Goal: Task Accomplishment & Management: Manage account settings

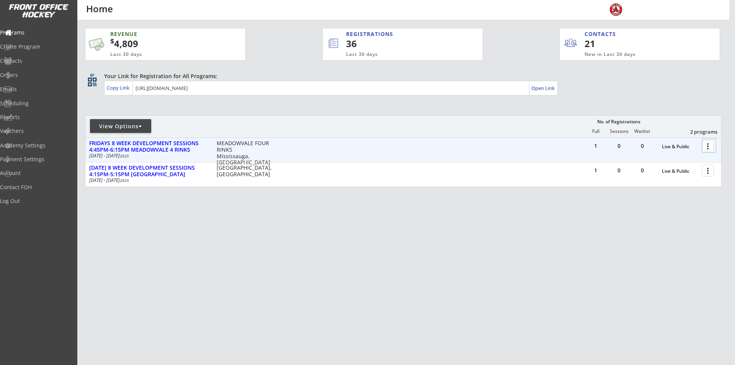
click at [707, 142] on div at bounding box center [708, 145] width 13 height 13
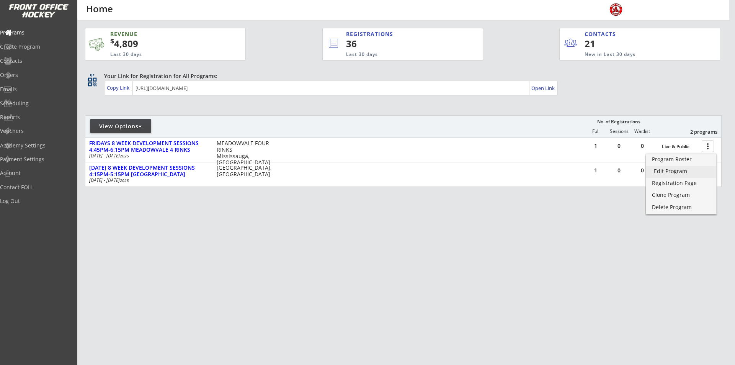
click at [670, 175] on link "Edit Program" at bounding box center [681, 171] width 70 height 11
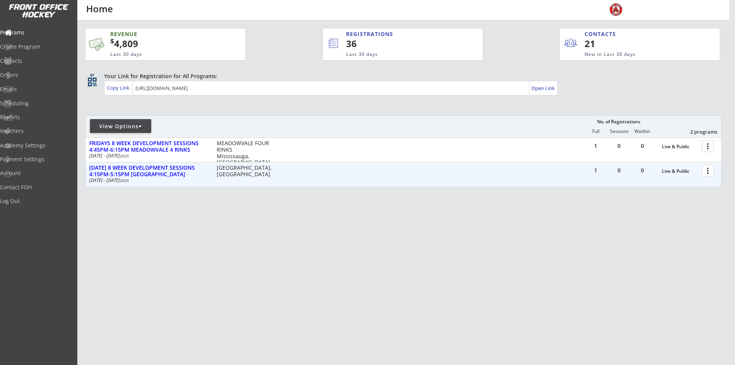
click at [707, 171] on div at bounding box center [708, 169] width 13 height 13
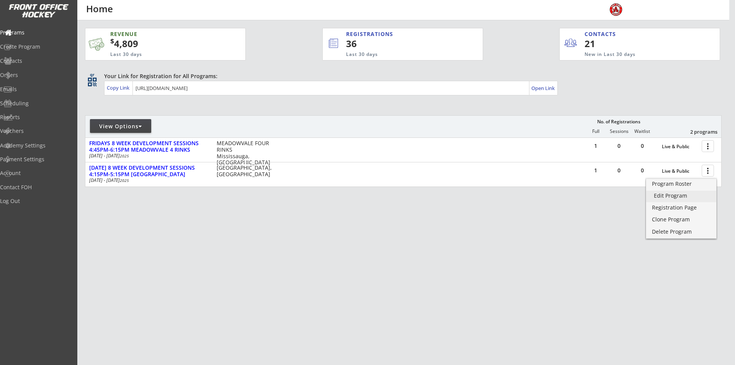
click at [676, 198] on div "Edit Program" at bounding box center [681, 195] width 55 height 5
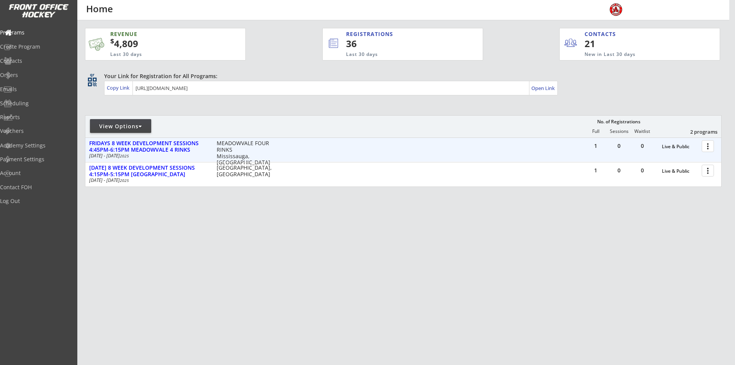
click at [712, 147] on div at bounding box center [708, 145] width 13 height 13
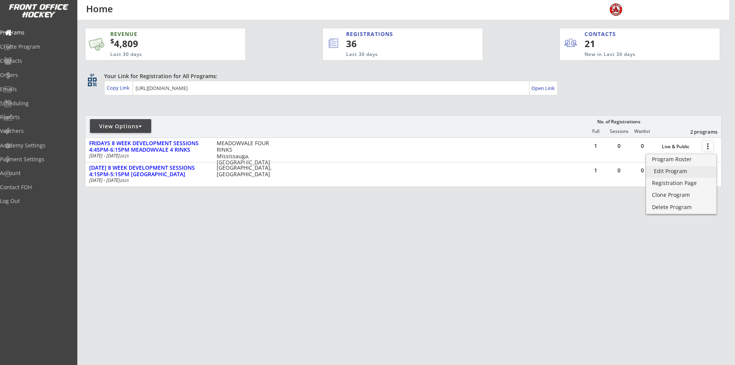
click at [681, 173] on div "Edit Program" at bounding box center [681, 170] width 55 height 5
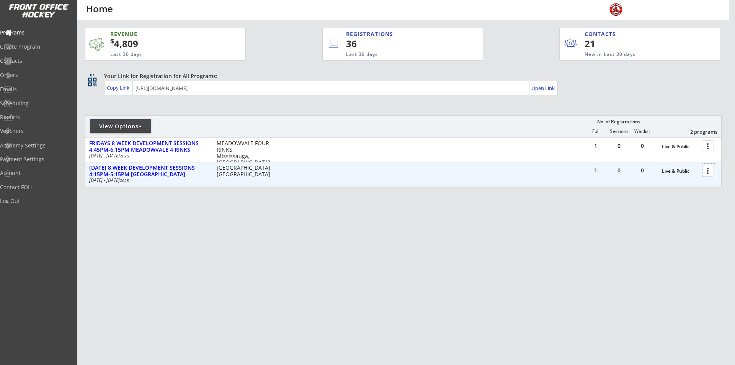
click at [707, 170] on div at bounding box center [708, 169] width 13 height 13
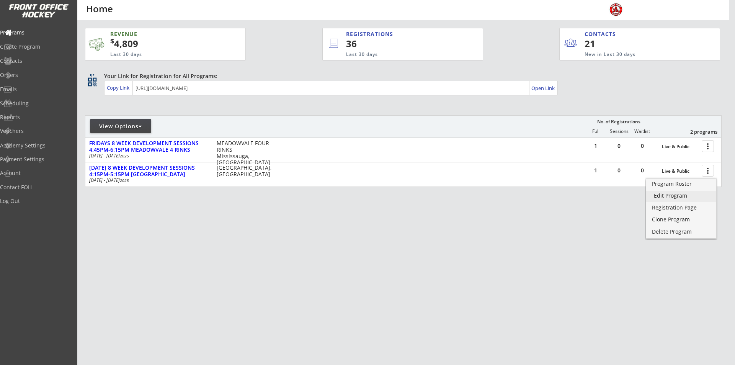
click at [675, 195] on div "Edit Program" at bounding box center [681, 195] width 55 height 5
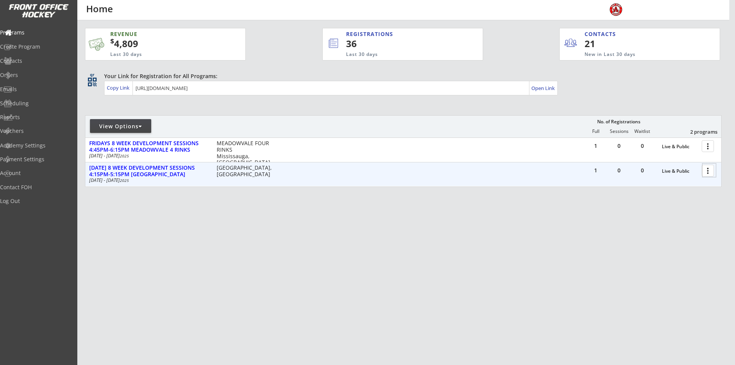
click at [710, 173] on div at bounding box center [708, 169] width 13 height 13
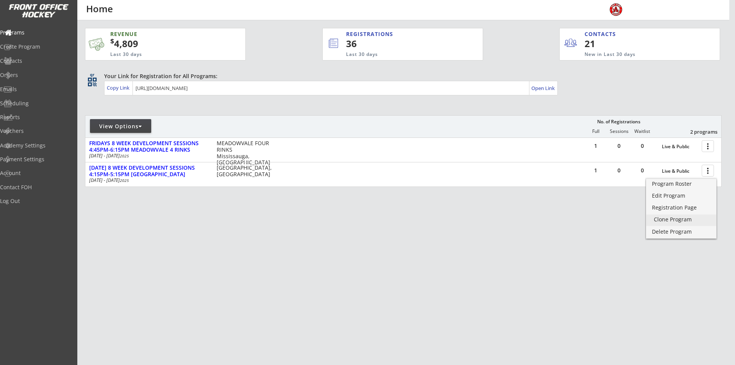
click at [669, 221] on div "Clone Program" at bounding box center [681, 219] width 55 height 5
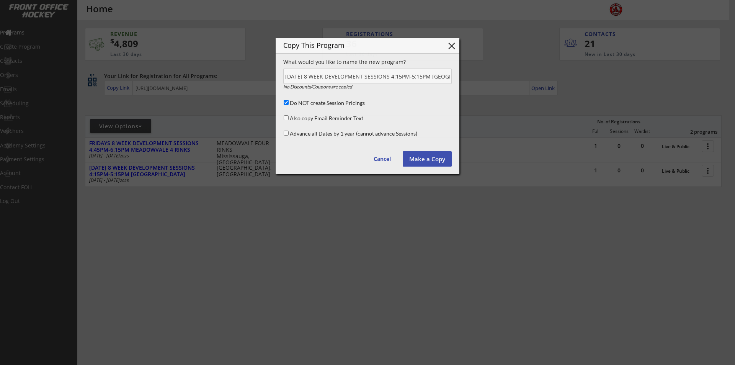
scroll to position [0, 53]
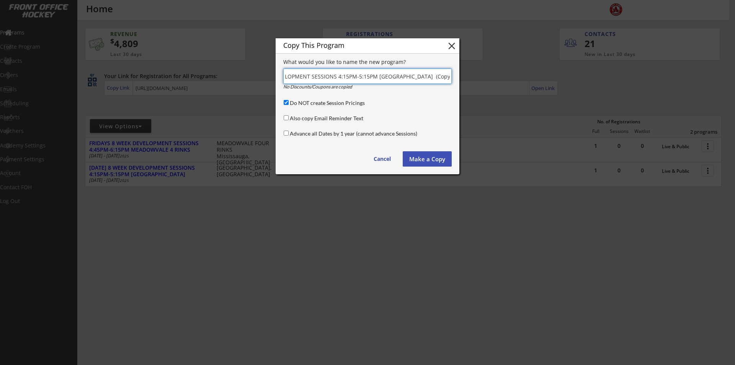
click at [306, 80] on input "input" at bounding box center [367, 76] width 168 height 15
click at [421, 77] on input "input" at bounding box center [367, 76] width 168 height 15
type input "4 PACK FOR WEDNESDAY 8 WEEK DEVELOPMENT SESSIONS 4:15PM-5:15PM T0MKEN ARENA (Co…"
click at [286, 102] on input "Do NOT create Session Pricings" at bounding box center [286, 102] width 5 height 5
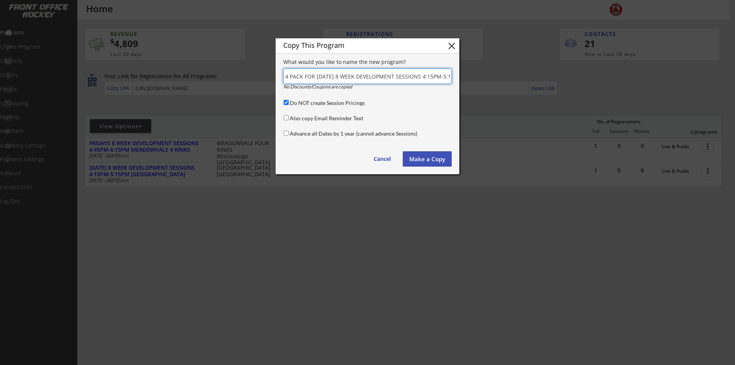
checkbox input "false"
click at [420, 155] on button "Make a Copy" at bounding box center [427, 158] width 49 height 15
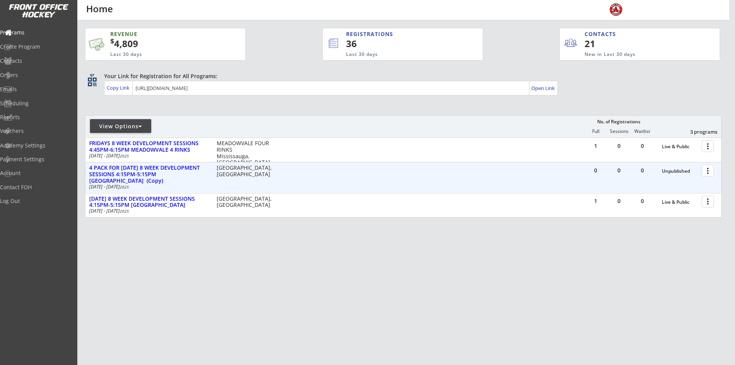
click at [705, 167] on div at bounding box center [708, 169] width 13 height 13
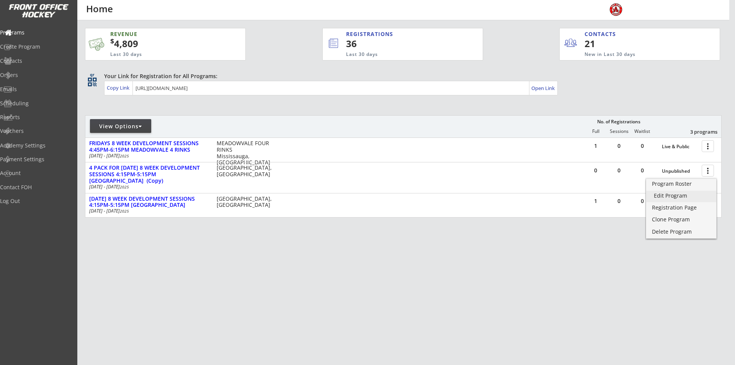
click at [661, 196] on div "Edit Program" at bounding box center [681, 195] width 55 height 5
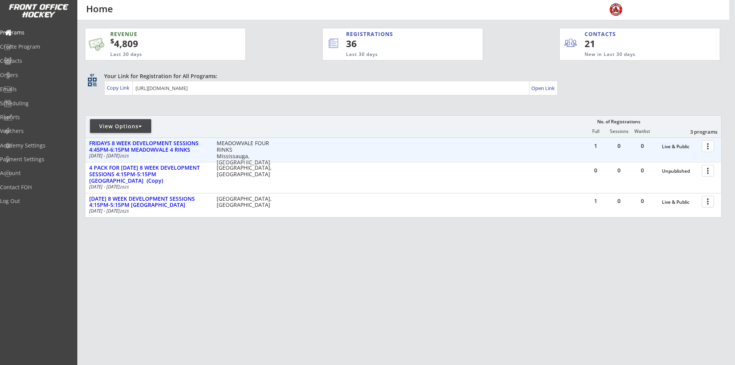
click at [707, 142] on div at bounding box center [708, 145] width 13 height 13
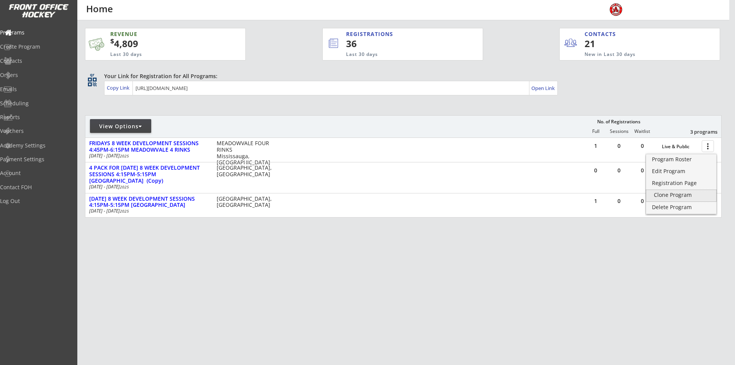
drag, startPoint x: 670, startPoint y: 190, endPoint x: 670, endPoint y: 195, distance: 4.6
click at [670, 195] on div "Clone Program" at bounding box center [681, 195] width 70 height 11
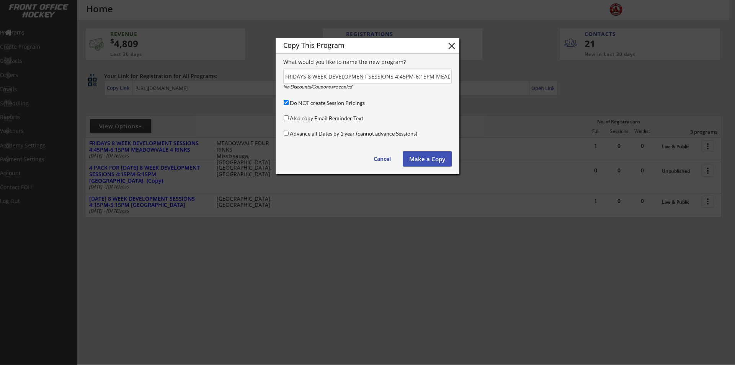
scroll to position [0, 60]
click at [285, 101] on input "Do NOT create Session Pricings" at bounding box center [286, 102] width 5 height 5
checkbox input "false"
click at [293, 77] on input "input" at bounding box center [367, 76] width 168 height 15
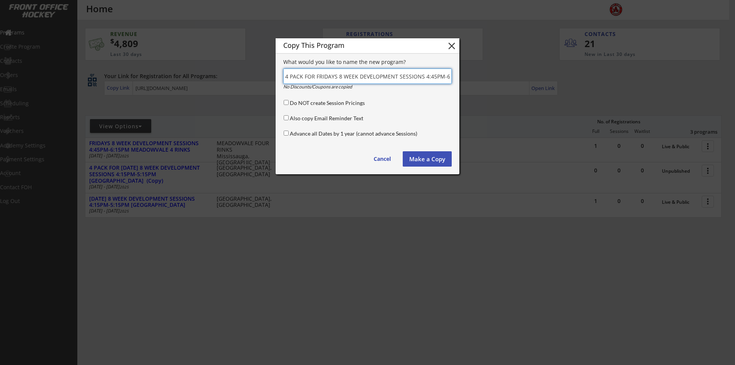
drag, startPoint x: 374, startPoint y: 79, endPoint x: 376, endPoint y: 87, distance: 8.4
click at [376, 79] on input "input" at bounding box center [367, 76] width 168 height 15
type input "4 PACK FOR FRIDAYS 8 WEEK DEVELOPMENT SESSIONS 4:45PM-6:15PM MEADOWVALE 4 RINKS"
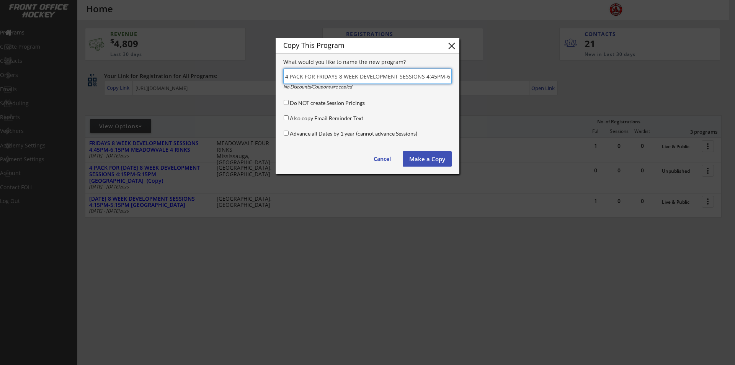
click at [430, 158] on button "Make a Copy" at bounding box center [427, 158] width 49 height 15
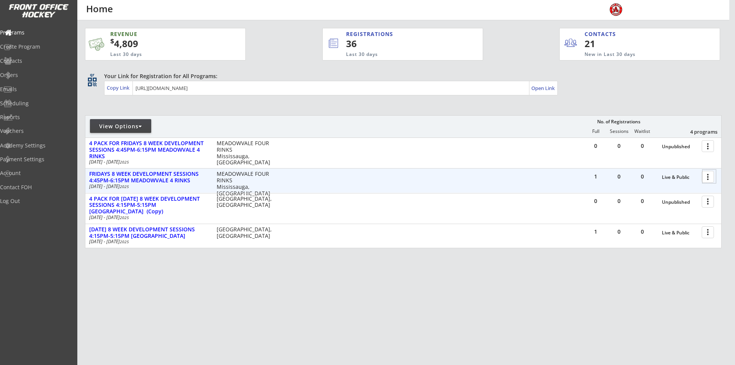
click at [709, 179] on div at bounding box center [708, 176] width 13 height 13
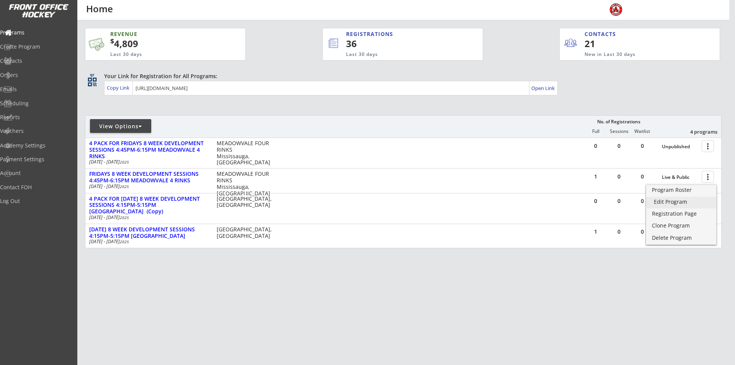
click at [666, 201] on div "Edit Program" at bounding box center [681, 201] width 55 height 5
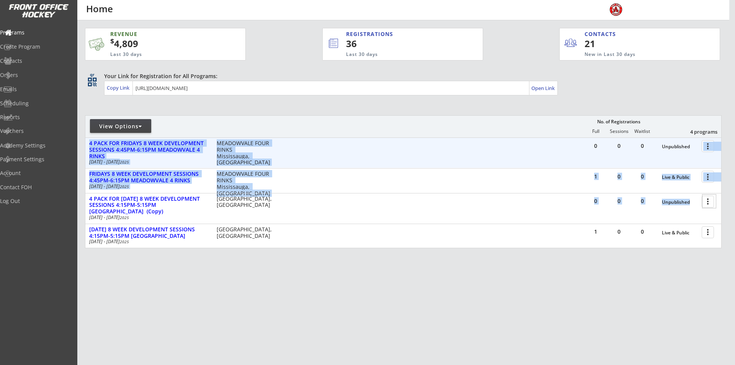
drag, startPoint x: 707, startPoint y: 203, endPoint x: 707, endPoint y: 142, distance: 61.3
click at [707, 142] on div "0 0 0 Unpublished more_vert 4 PACK FOR FRIDAYS 8 WEEK DEVELOPMENT SESSIONS 4:45…" at bounding box center [403, 193] width 636 height 110
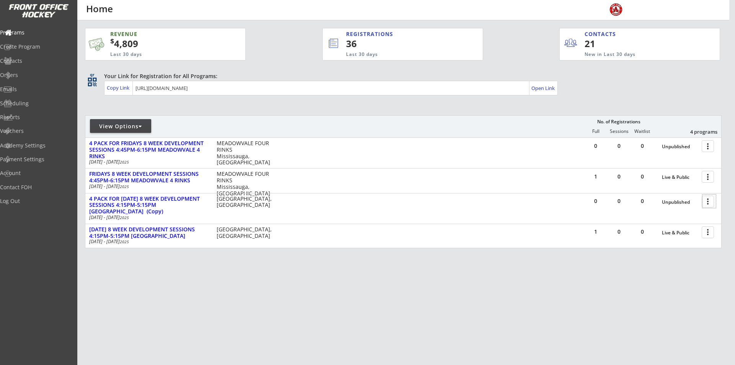
click at [422, 299] on div "REVENUE $ 4,809 Last 30 days REGISTRATIONS 36 Last 30 days CONTACTS 21 New in L…" at bounding box center [403, 174] width 637 height 308
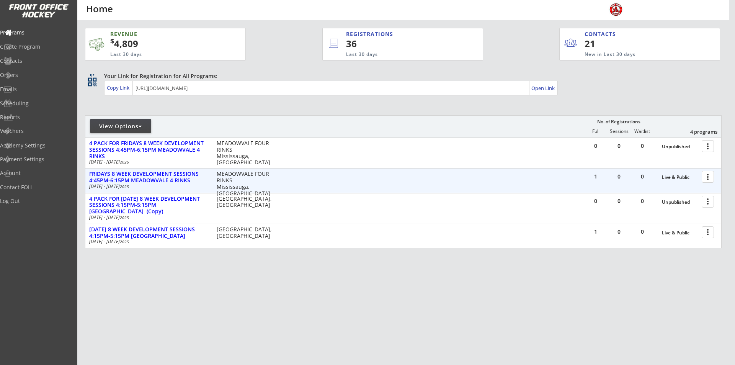
click at [709, 176] on div at bounding box center [708, 176] width 13 height 13
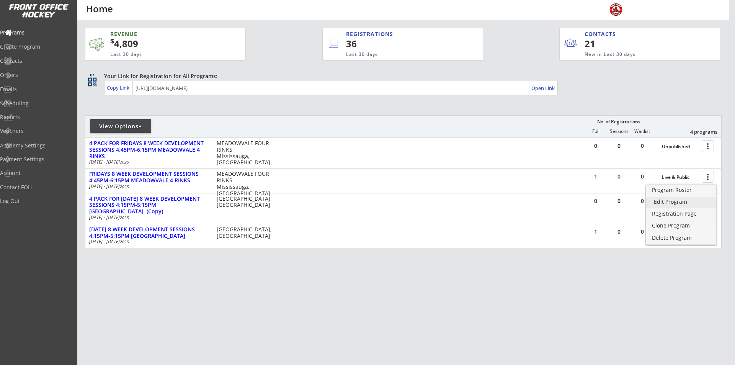
click at [671, 199] on div "Edit Program" at bounding box center [681, 201] width 55 height 5
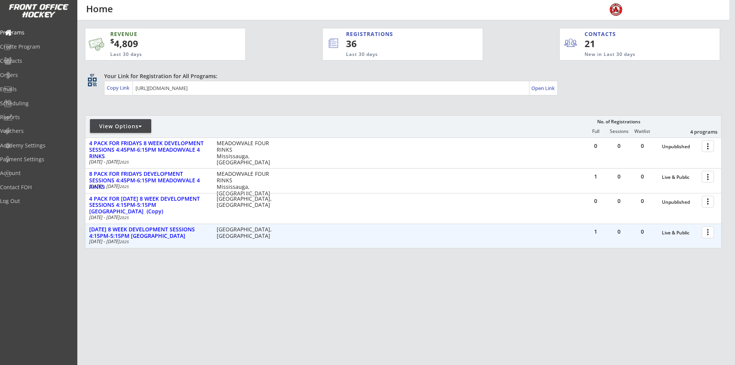
click at [709, 233] on div at bounding box center [708, 231] width 13 height 13
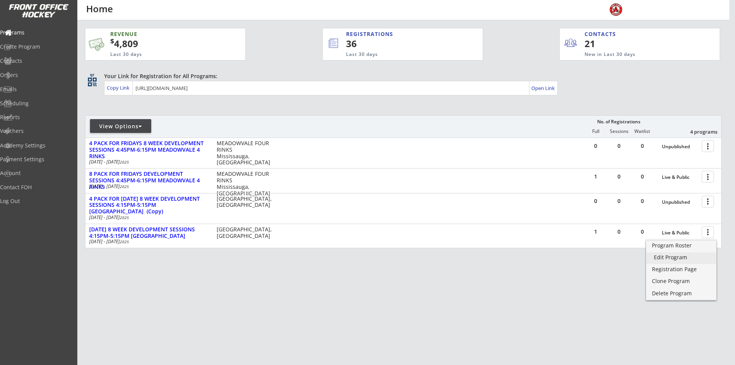
click at [667, 256] on div "Edit Program" at bounding box center [681, 257] width 55 height 5
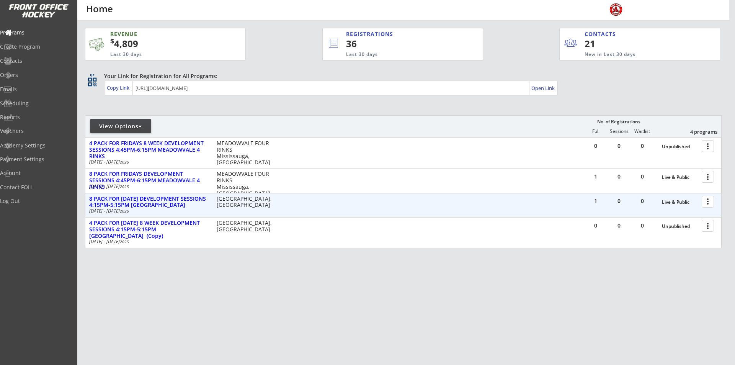
click at [702, 202] on button "more_vert" at bounding box center [708, 202] width 12 height 12
click at [705, 201] on div at bounding box center [708, 200] width 13 height 13
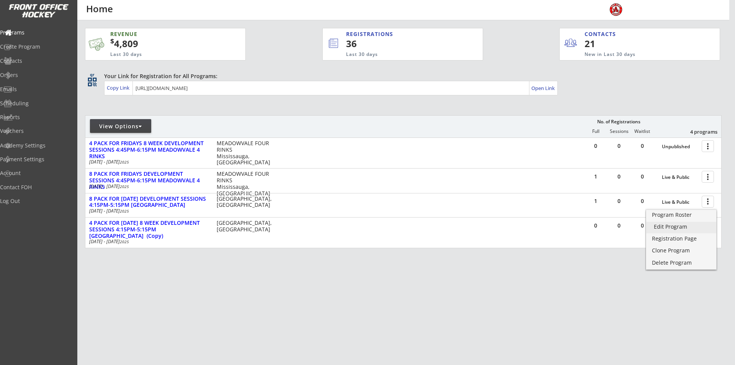
click at [673, 222] on link "Edit Program" at bounding box center [681, 227] width 70 height 11
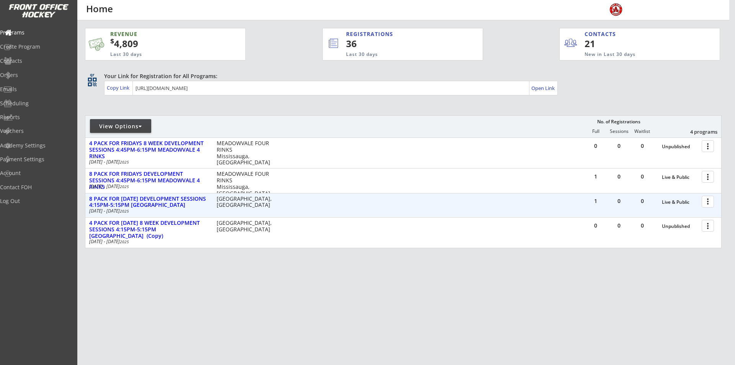
click at [708, 204] on div at bounding box center [708, 200] width 13 height 13
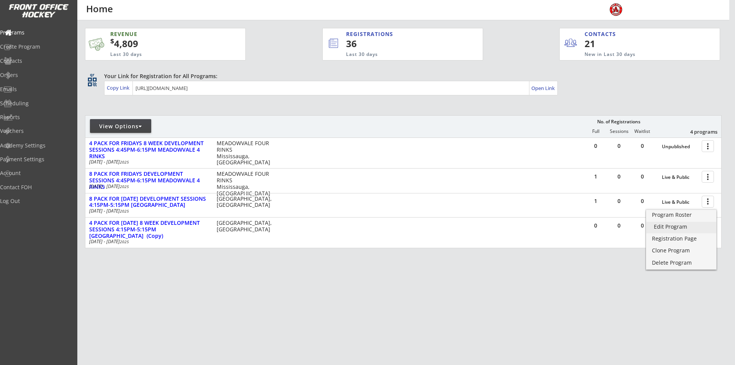
click at [673, 225] on div "Edit Program" at bounding box center [681, 226] width 55 height 5
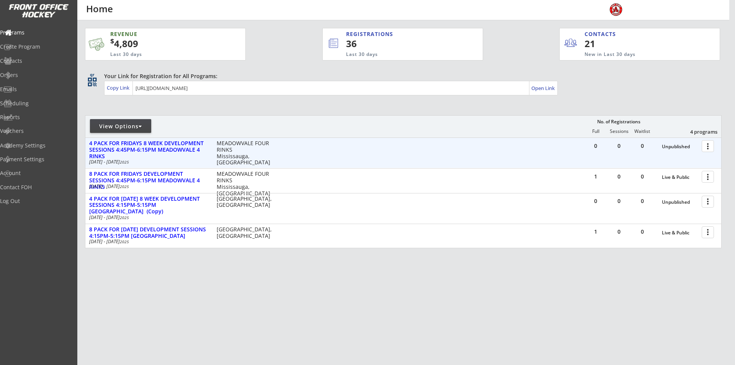
click at [715, 147] on div at bounding box center [708, 145] width 13 height 13
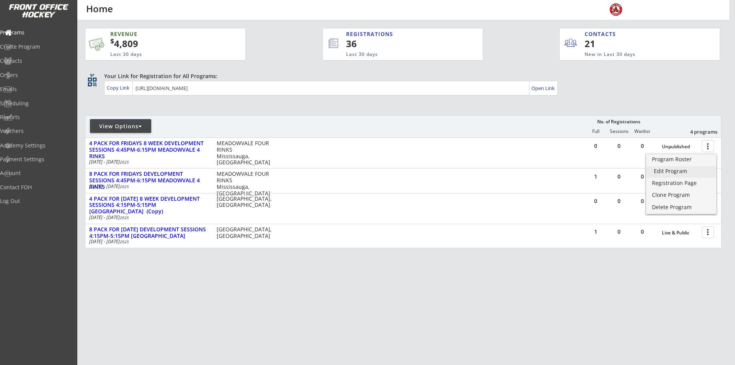
click at [663, 173] on div "Edit Program" at bounding box center [681, 170] width 55 height 5
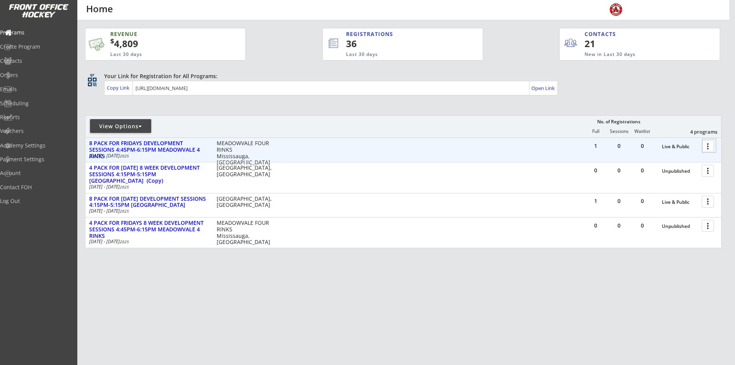
click at [706, 149] on div at bounding box center [708, 145] width 13 height 13
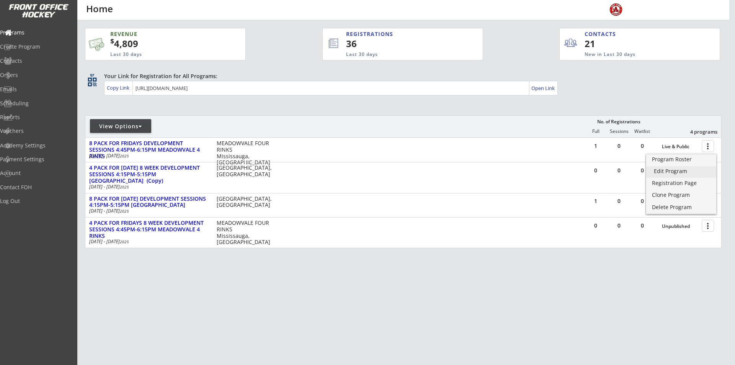
click at [674, 169] on div "Edit Program" at bounding box center [681, 170] width 55 height 5
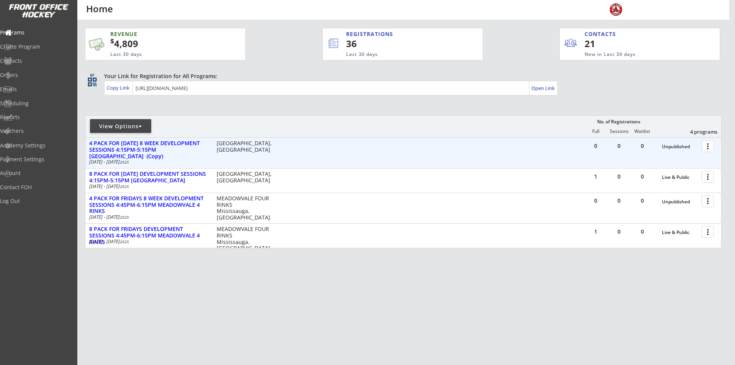
click at [702, 145] on button "more_vert" at bounding box center [708, 146] width 12 height 12
click at [707, 145] on div at bounding box center [708, 145] width 13 height 13
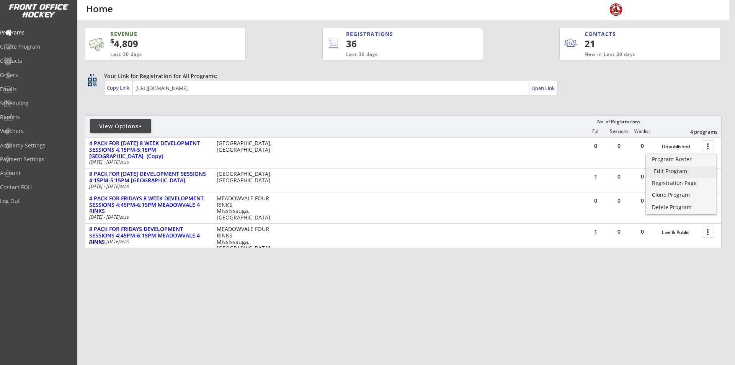
click at [674, 171] on div "Edit Program" at bounding box center [681, 170] width 55 height 5
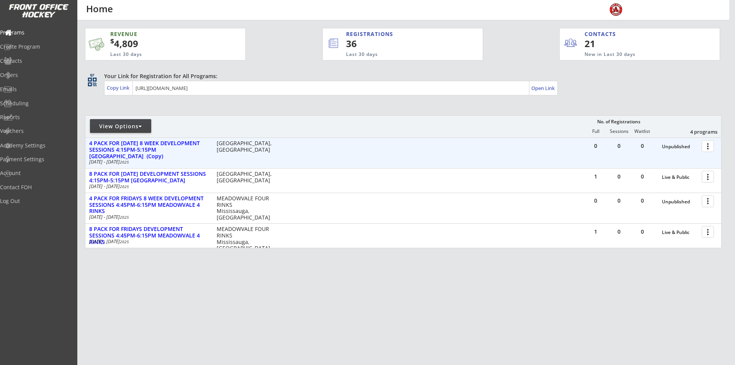
click at [704, 145] on div at bounding box center [708, 145] width 13 height 13
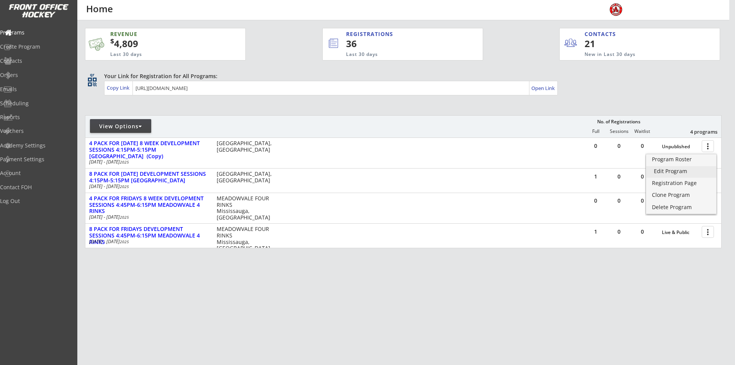
click at [671, 170] on div "Edit Program" at bounding box center [681, 170] width 55 height 5
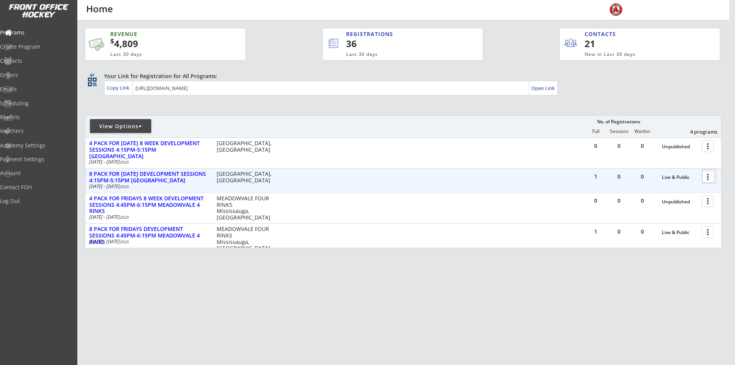
click at [706, 179] on div at bounding box center [708, 176] width 13 height 13
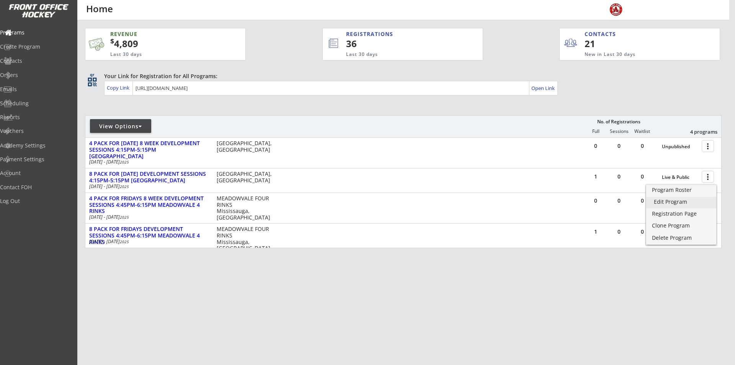
click at [672, 202] on div "Edit Program" at bounding box center [681, 201] width 55 height 5
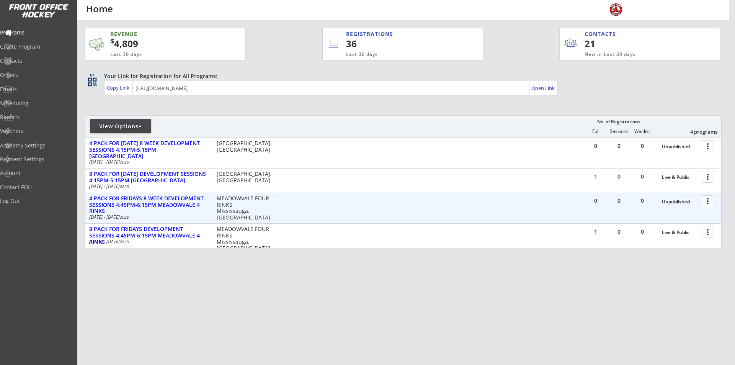
click at [707, 202] on div at bounding box center [708, 200] width 13 height 13
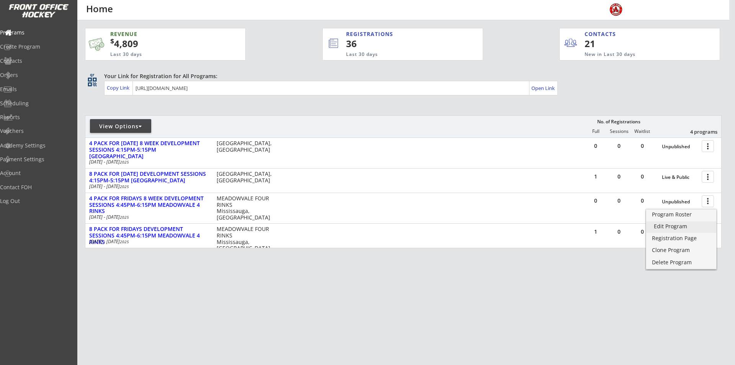
click at [663, 226] on div "Edit Program" at bounding box center [681, 226] width 55 height 5
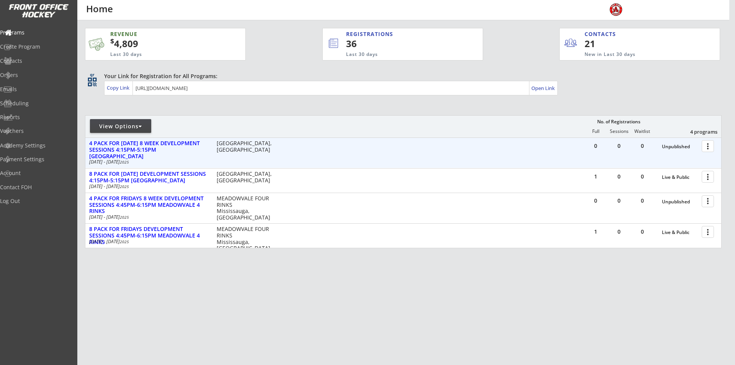
click at [708, 144] on div at bounding box center [708, 145] width 13 height 13
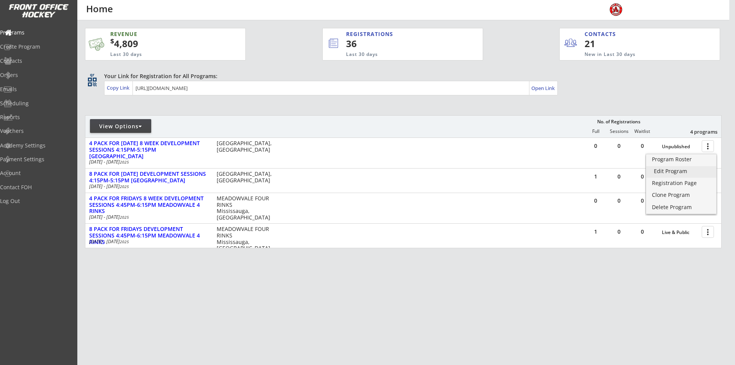
click at [677, 171] on div "Edit Program" at bounding box center [681, 170] width 55 height 5
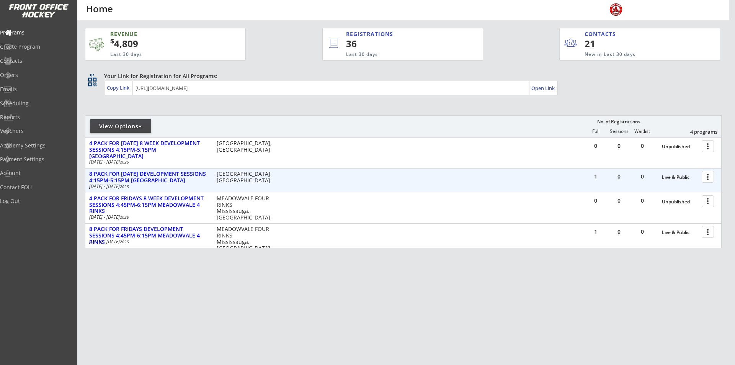
click at [706, 175] on div at bounding box center [708, 176] width 13 height 13
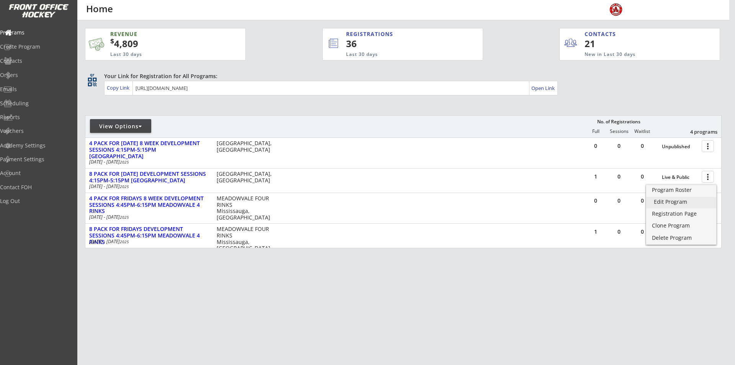
click at [669, 199] on div "Edit Program" at bounding box center [681, 201] width 55 height 5
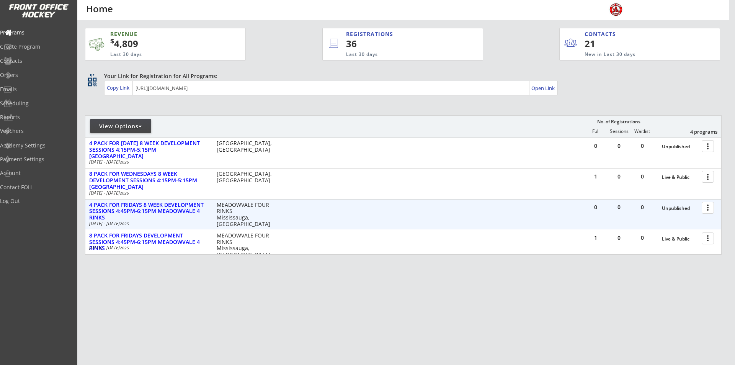
click at [710, 206] on div at bounding box center [708, 207] width 13 height 13
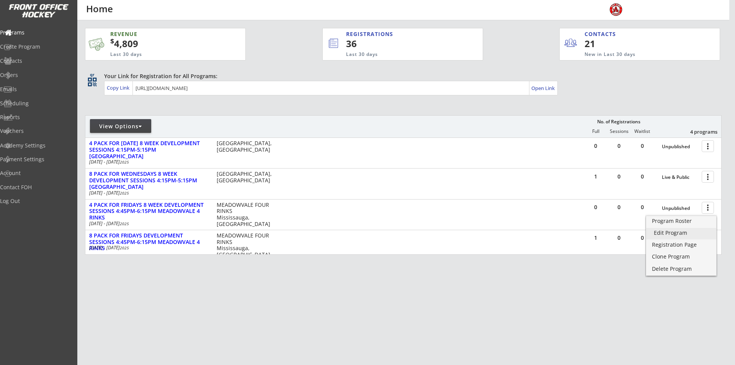
click at [677, 232] on div "Edit Program" at bounding box center [681, 232] width 55 height 5
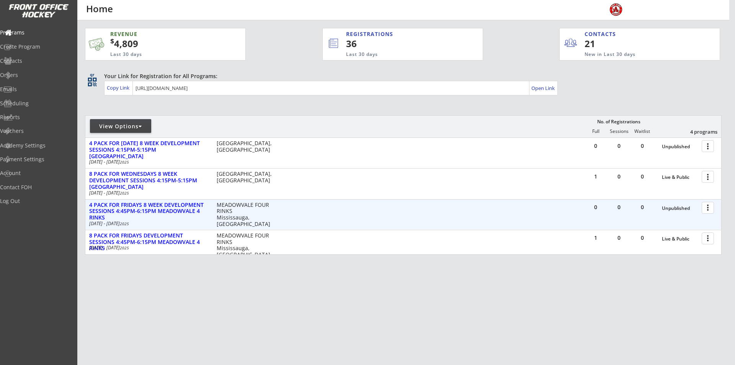
click at [707, 204] on div at bounding box center [708, 207] width 13 height 13
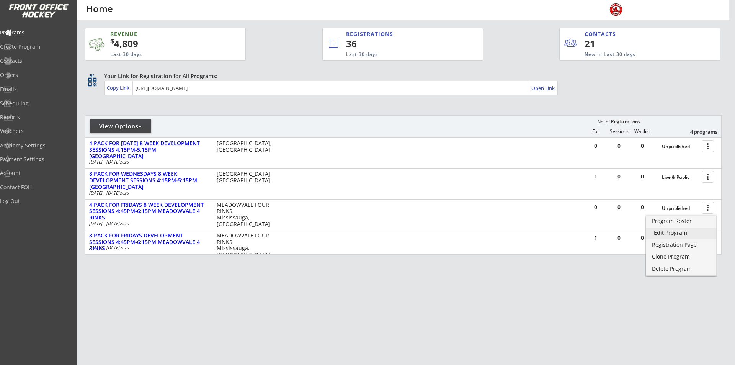
click at [666, 231] on div "Edit Program" at bounding box center [681, 232] width 55 height 5
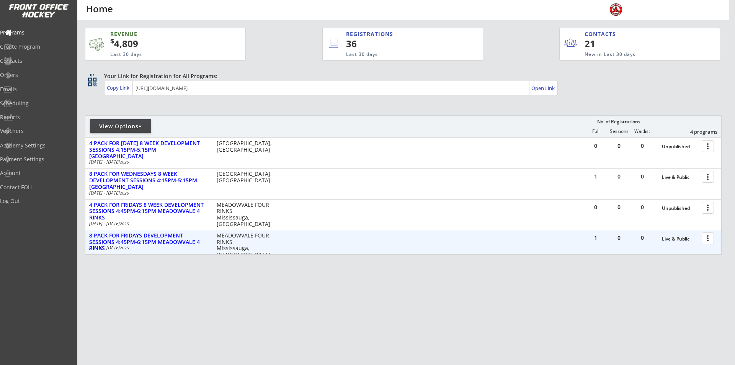
click at [709, 237] on div at bounding box center [708, 237] width 13 height 13
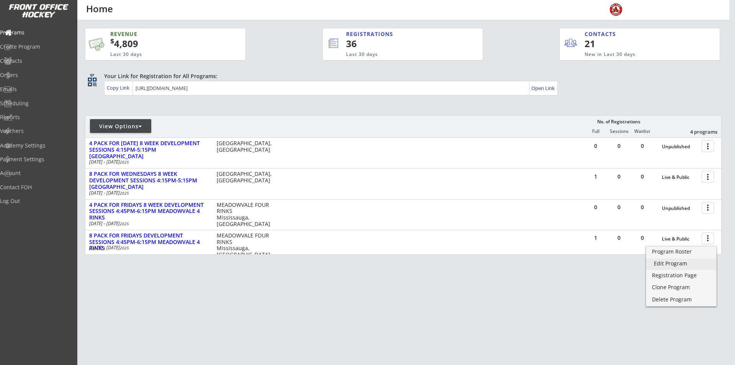
click at [667, 262] on div "Edit Program" at bounding box center [681, 263] width 55 height 5
